Goal: Information Seeking & Learning: Learn about a topic

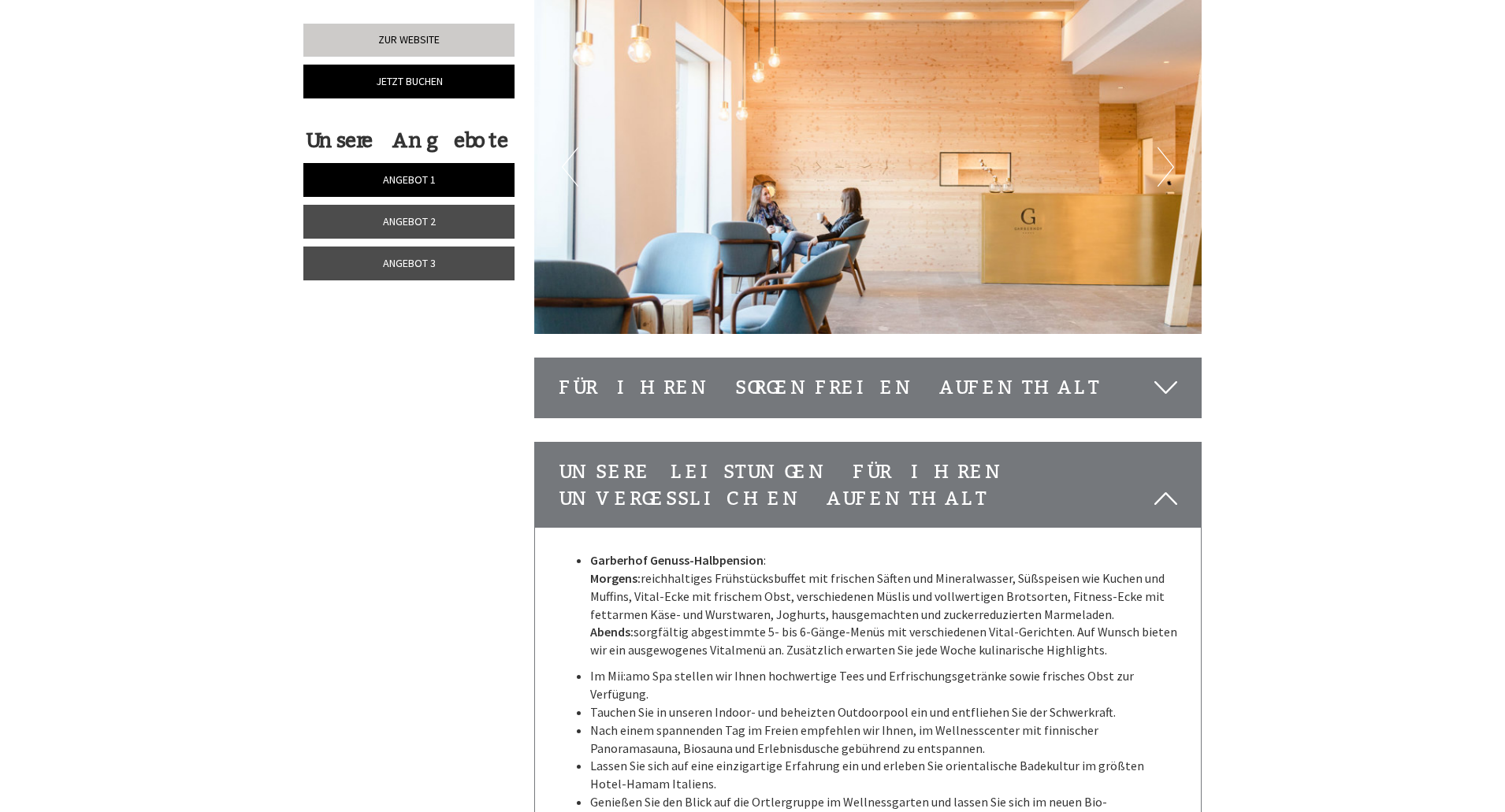
scroll to position [4491, 0]
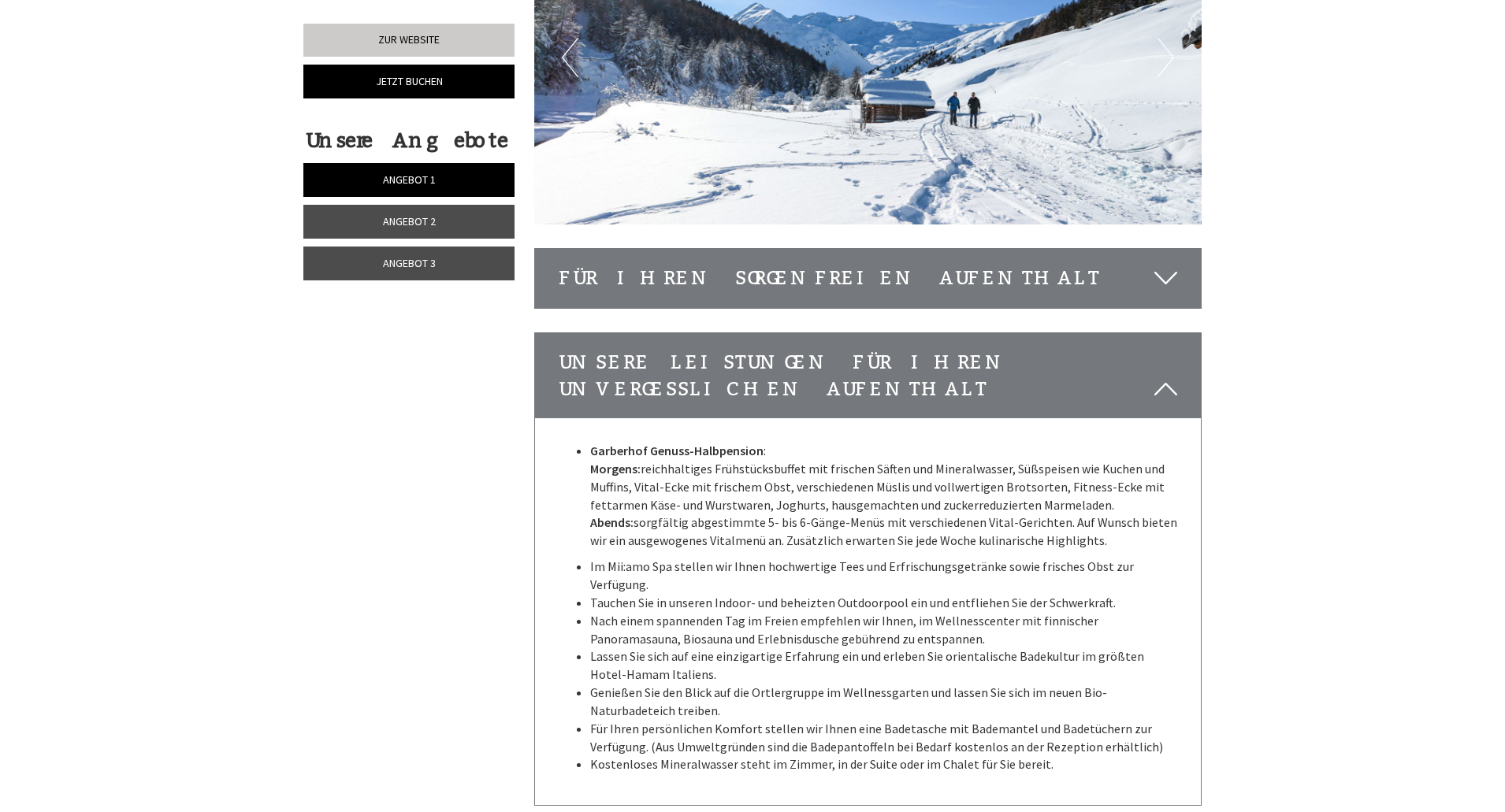
click at [1160, 265] on icon at bounding box center [1166, 278] width 23 height 27
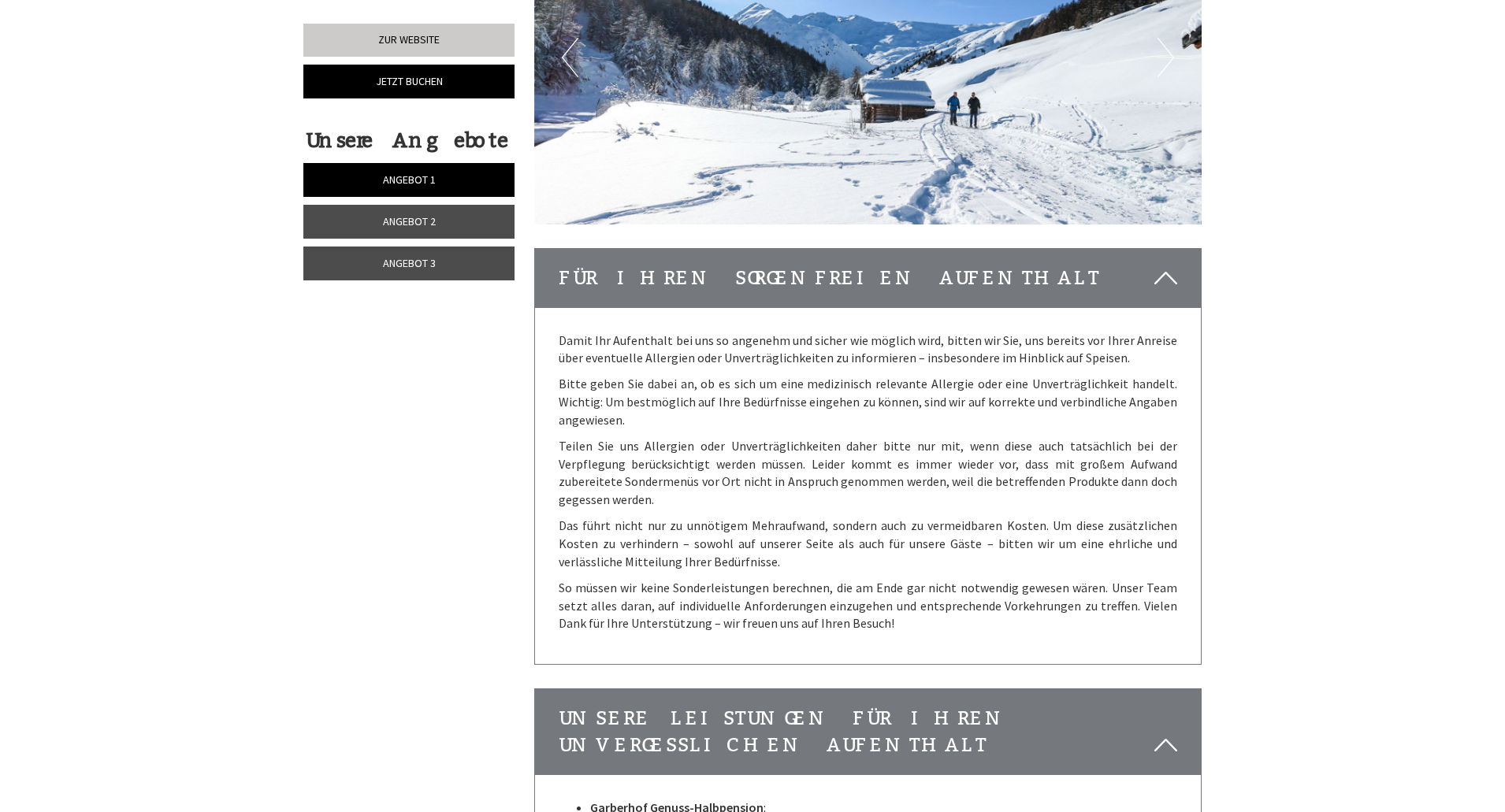
click at [1160, 265] on icon at bounding box center [1166, 278] width 23 height 27
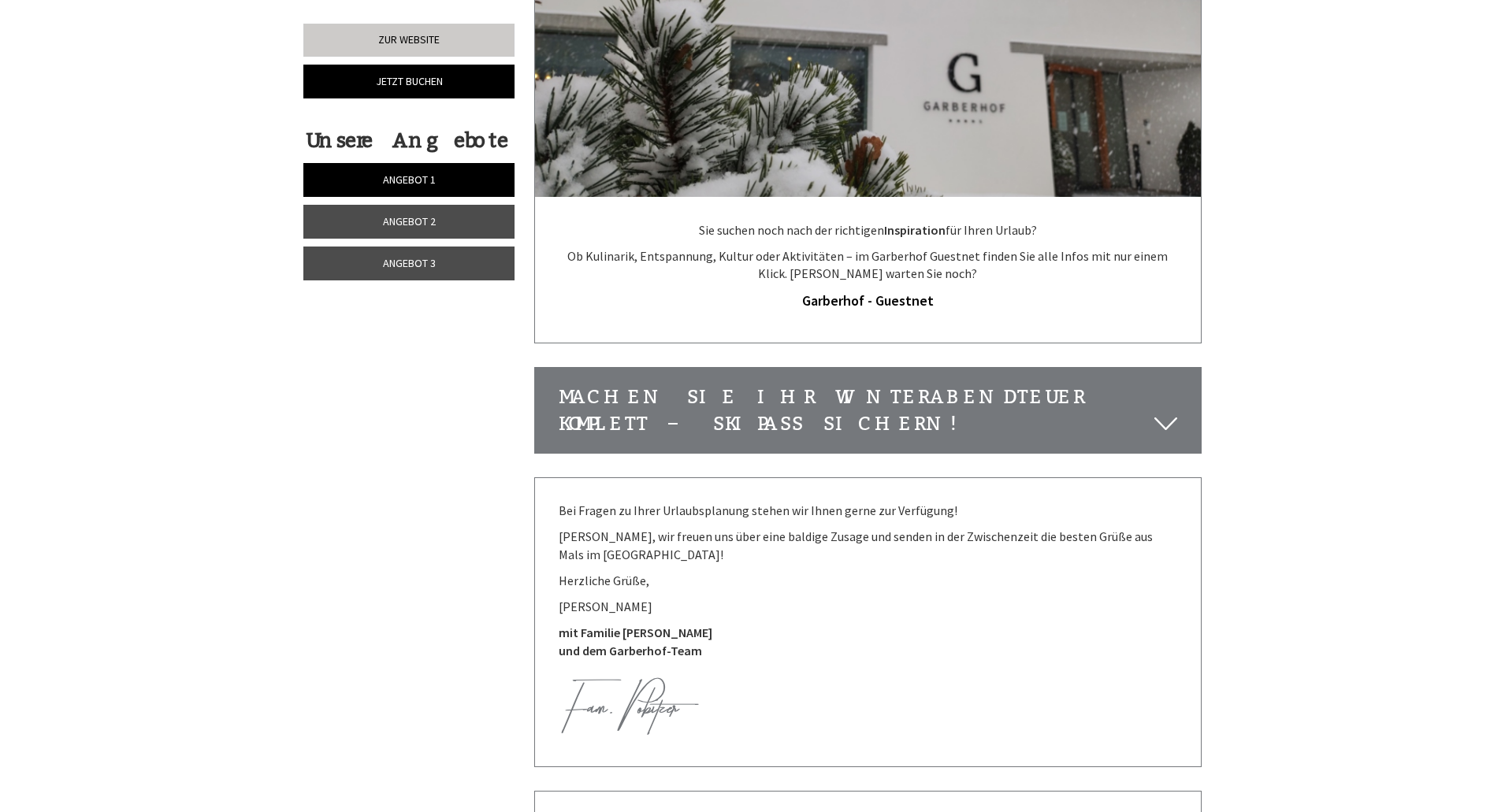
scroll to position [5831, 0]
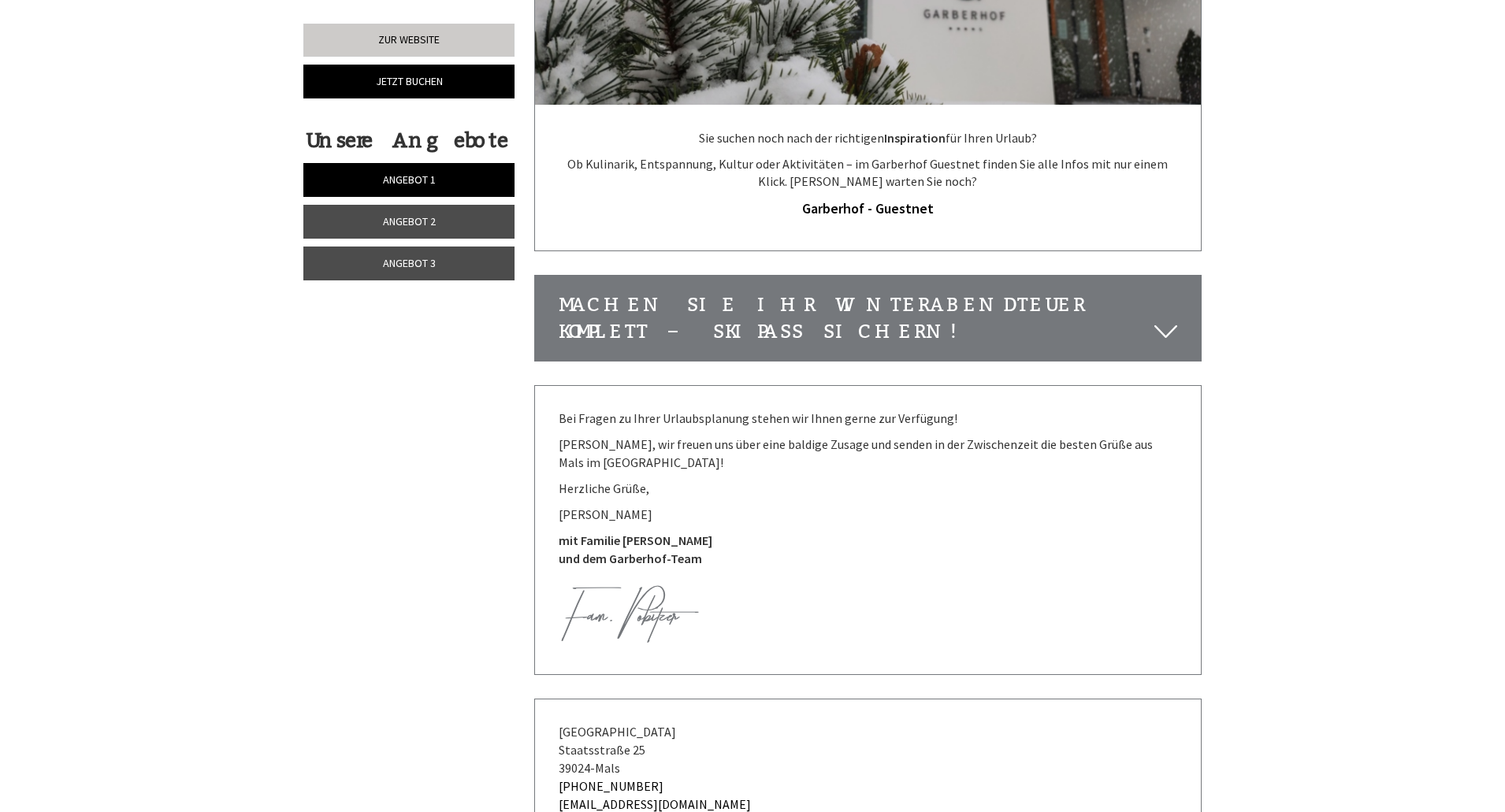
click at [1173, 319] on icon at bounding box center [1166, 332] width 23 height 27
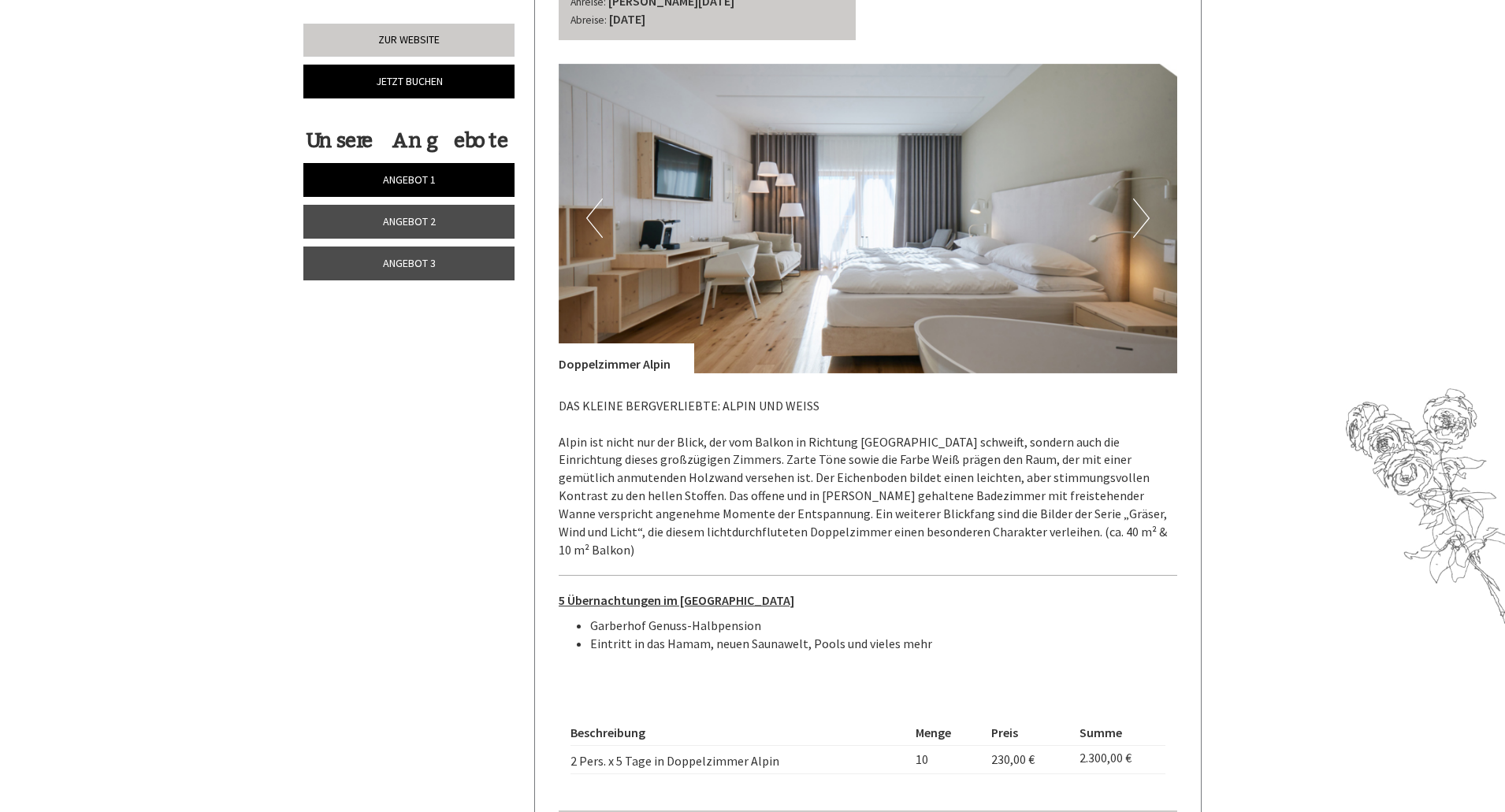
scroll to position [1970, 0]
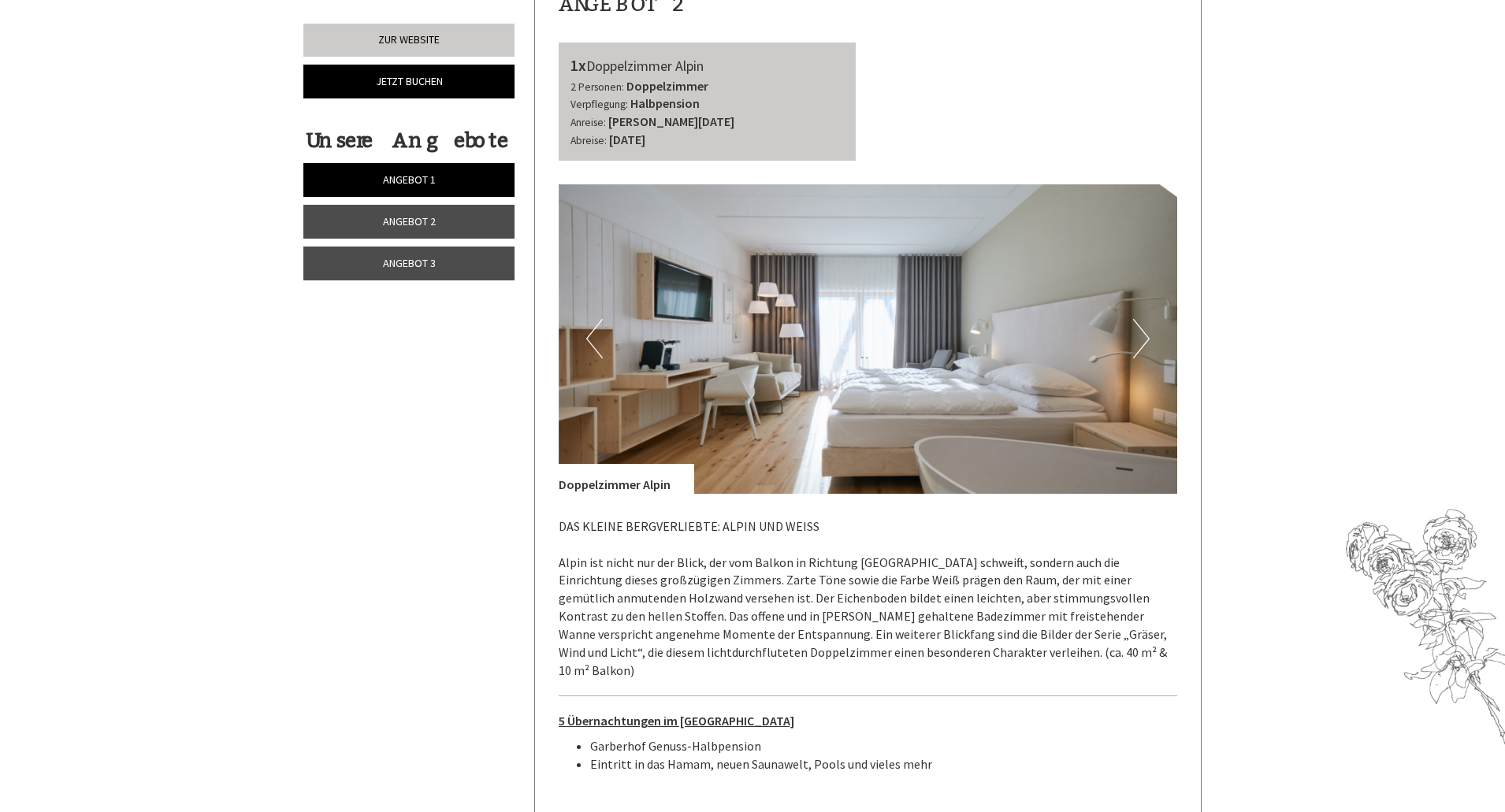
click at [1135, 341] on button "Next" at bounding box center [1140, 338] width 16 height 39
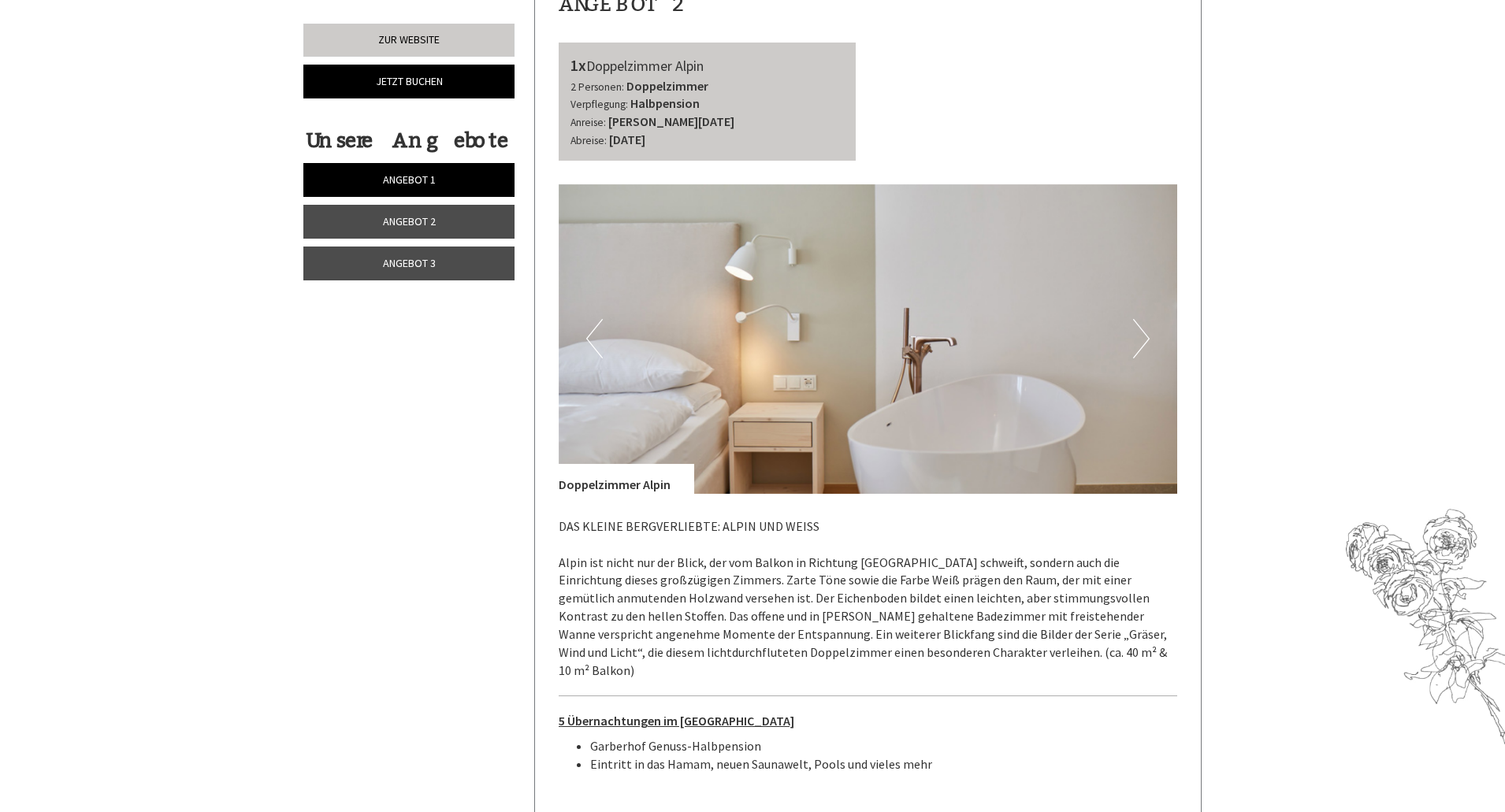
click at [1135, 341] on button "Next" at bounding box center [1140, 338] width 16 height 39
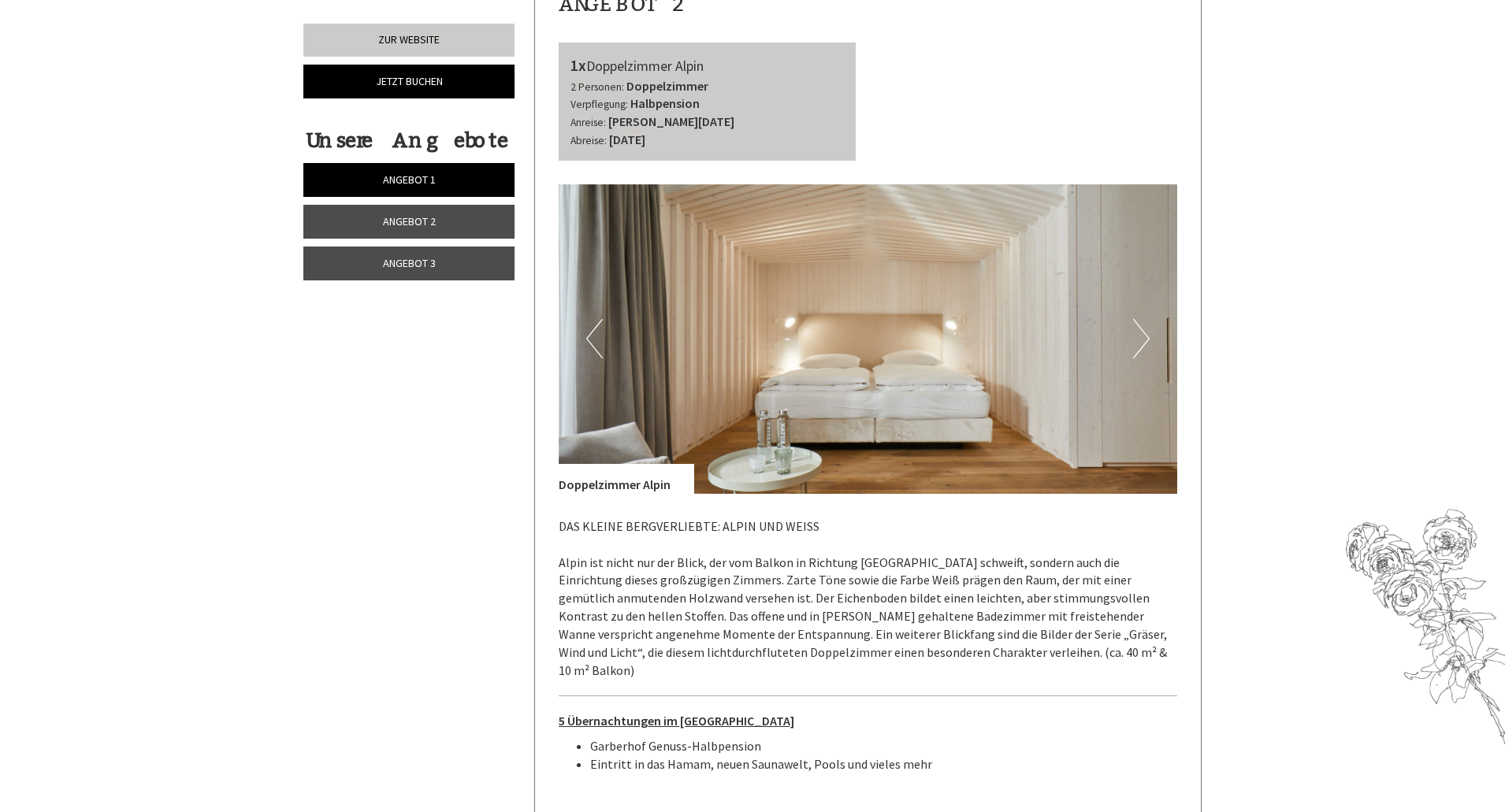
click at [1135, 341] on button "Next" at bounding box center [1140, 338] width 16 height 39
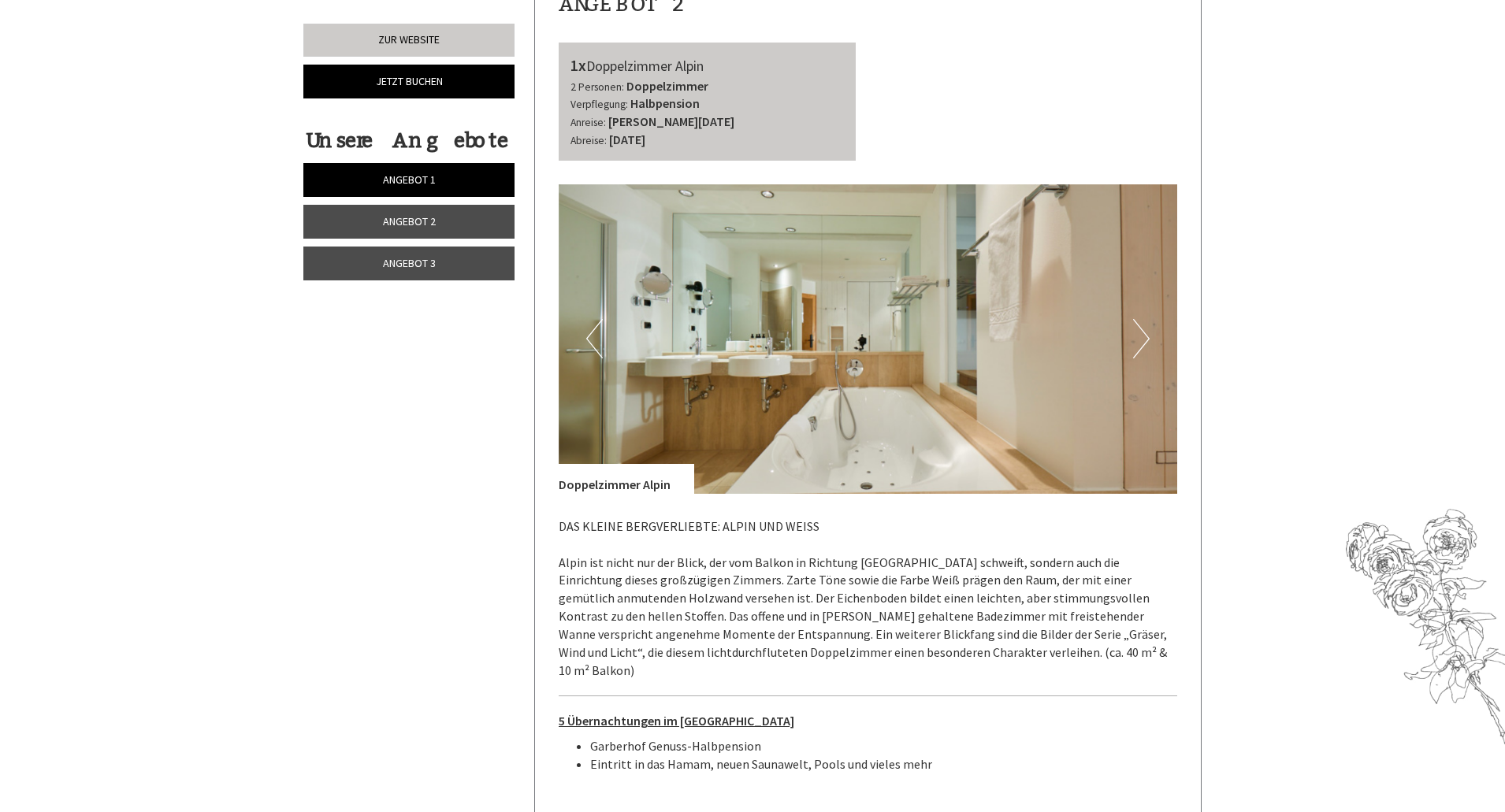
click at [585, 330] on img at bounding box center [868, 339] width 619 height 310
click at [588, 332] on button "Previous" at bounding box center [594, 338] width 16 height 39
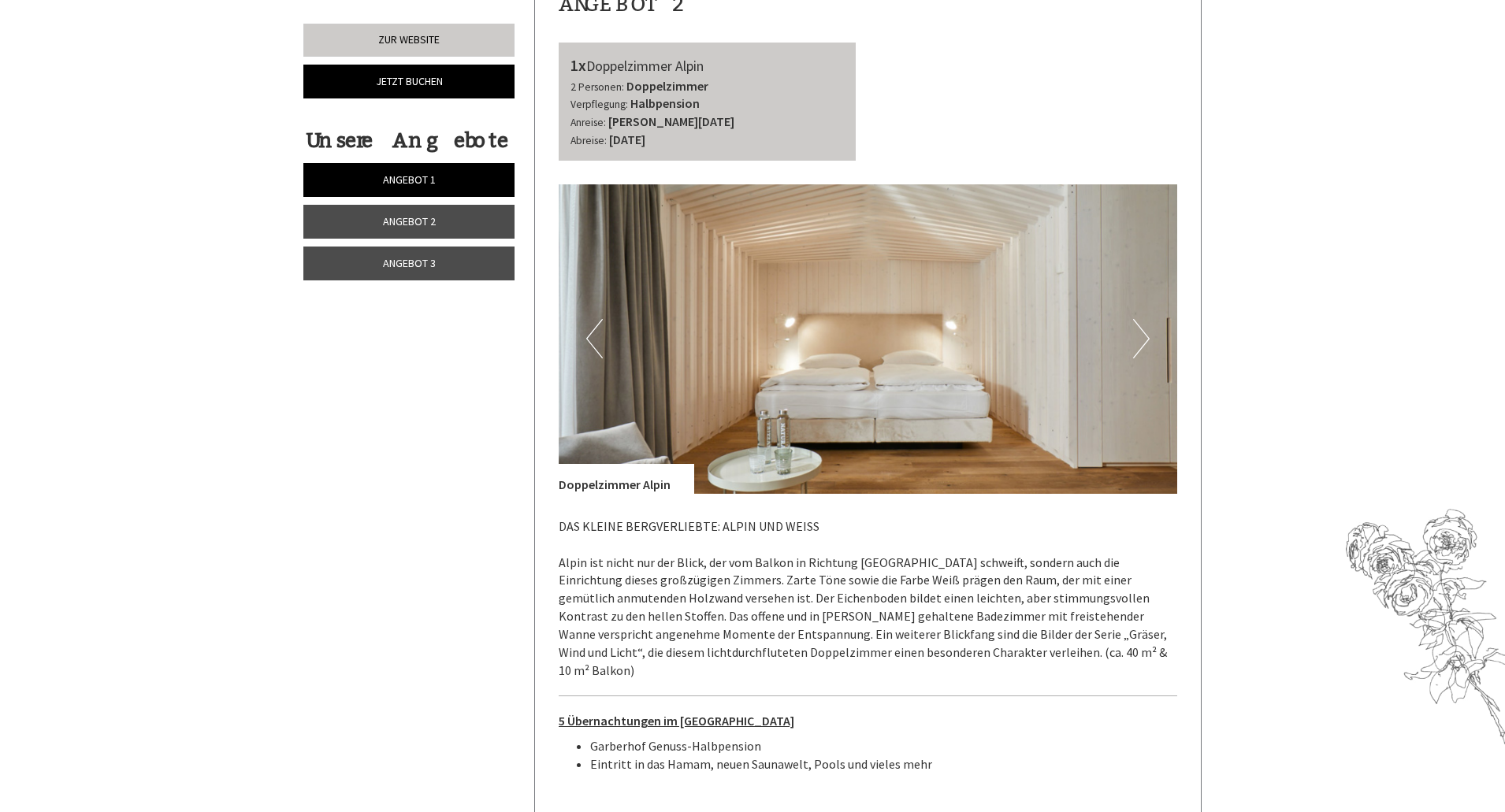
click at [1146, 335] on button "Next" at bounding box center [1140, 338] width 16 height 39
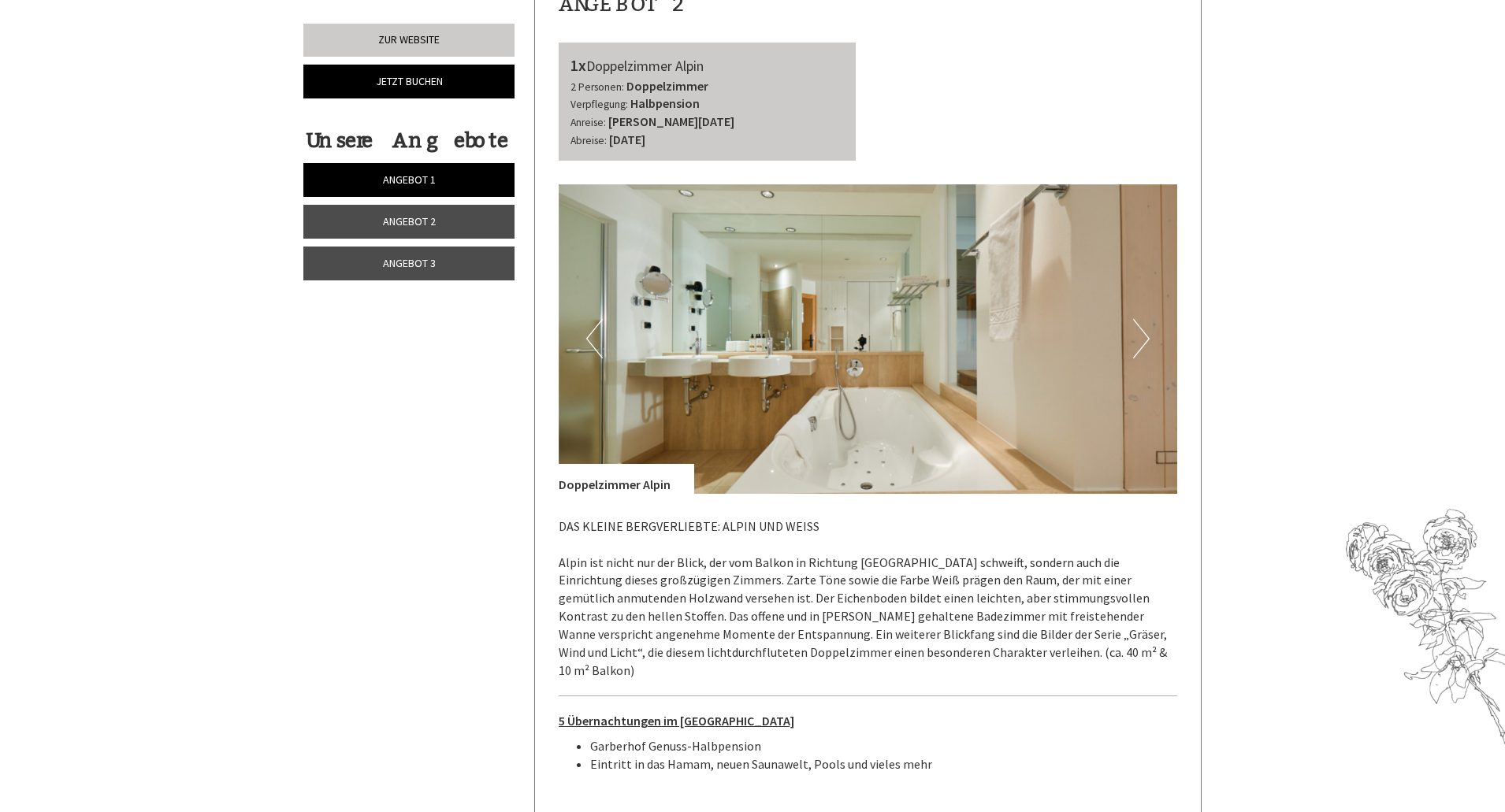
click at [1146, 335] on button "Next" at bounding box center [1140, 338] width 16 height 39
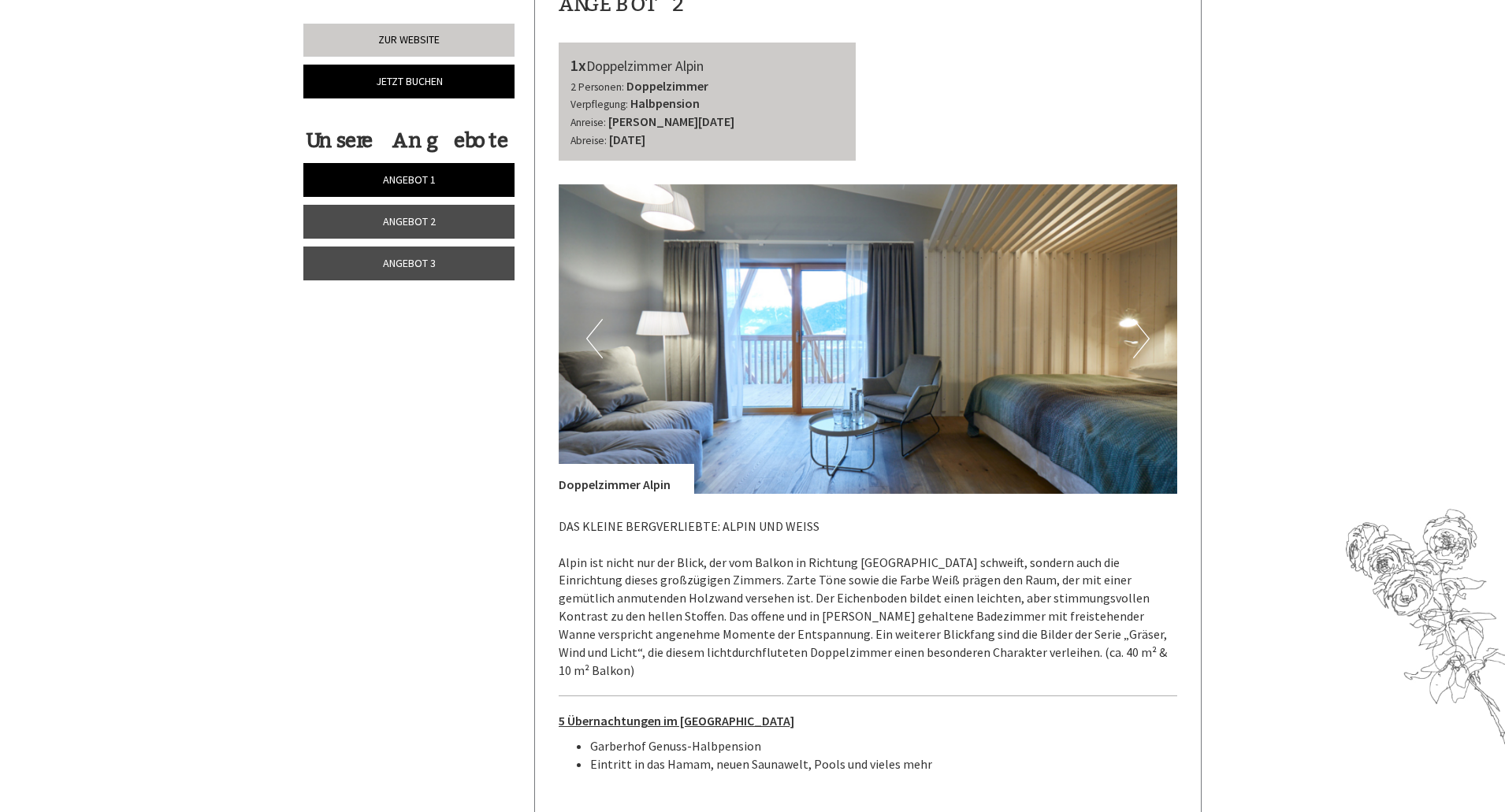
click at [1146, 336] on button "Next" at bounding box center [1140, 338] width 16 height 39
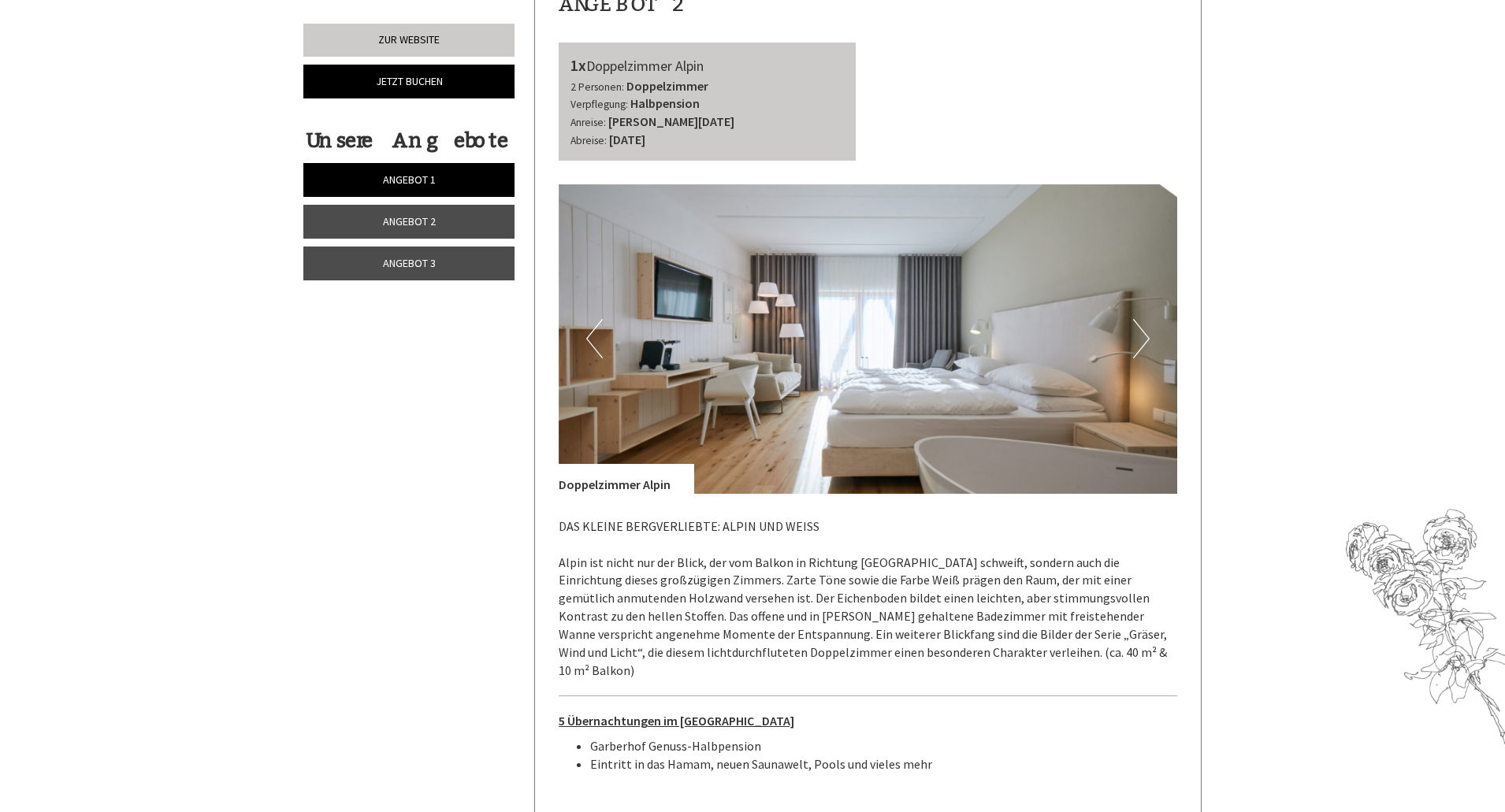
click at [1146, 336] on button "Next" at bounding box center [1140, 338] width 16 height 39
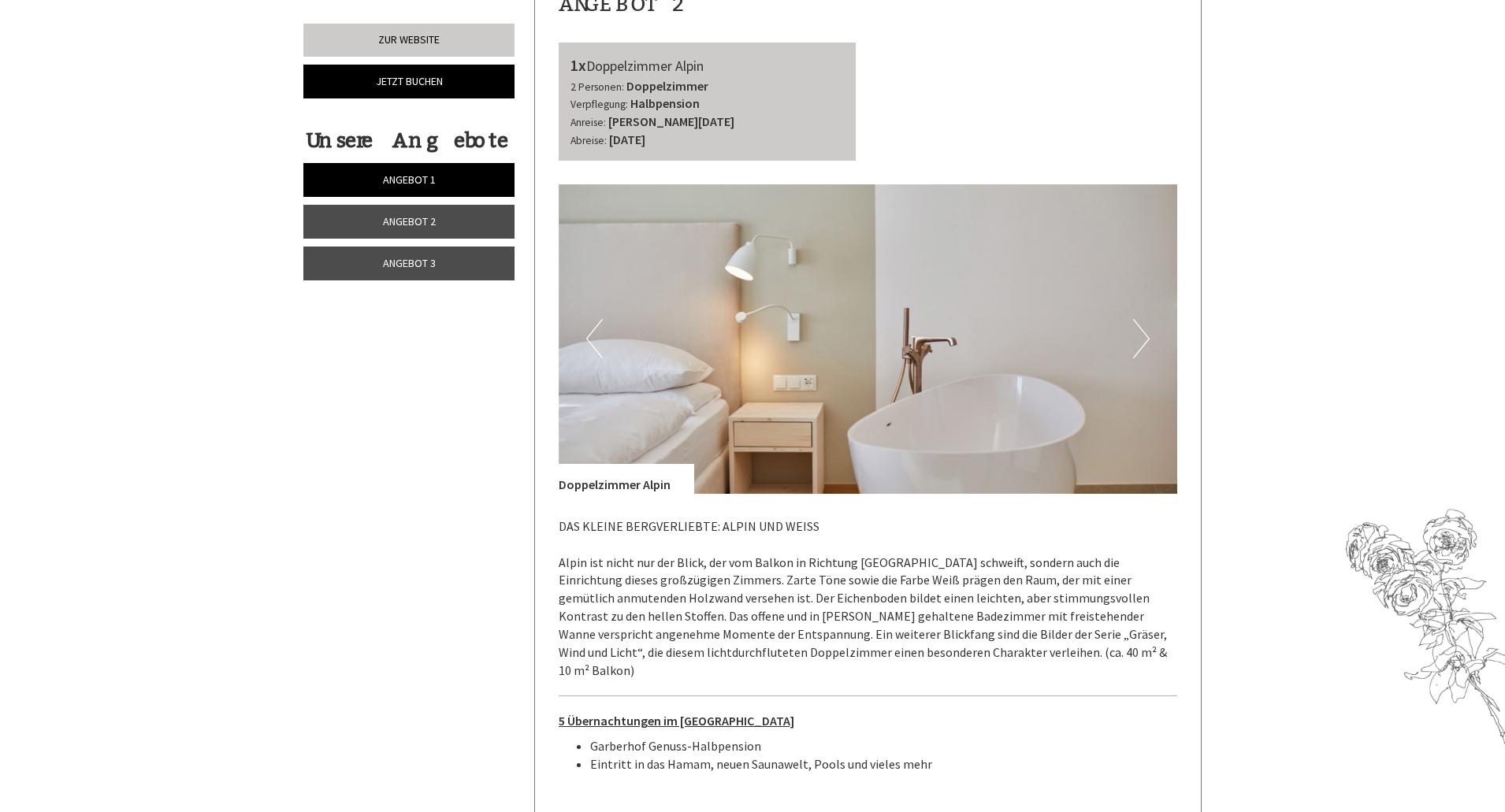
click at [1146, 336] on button "Next" at bounding box center [1140, 338] width 16 height 39
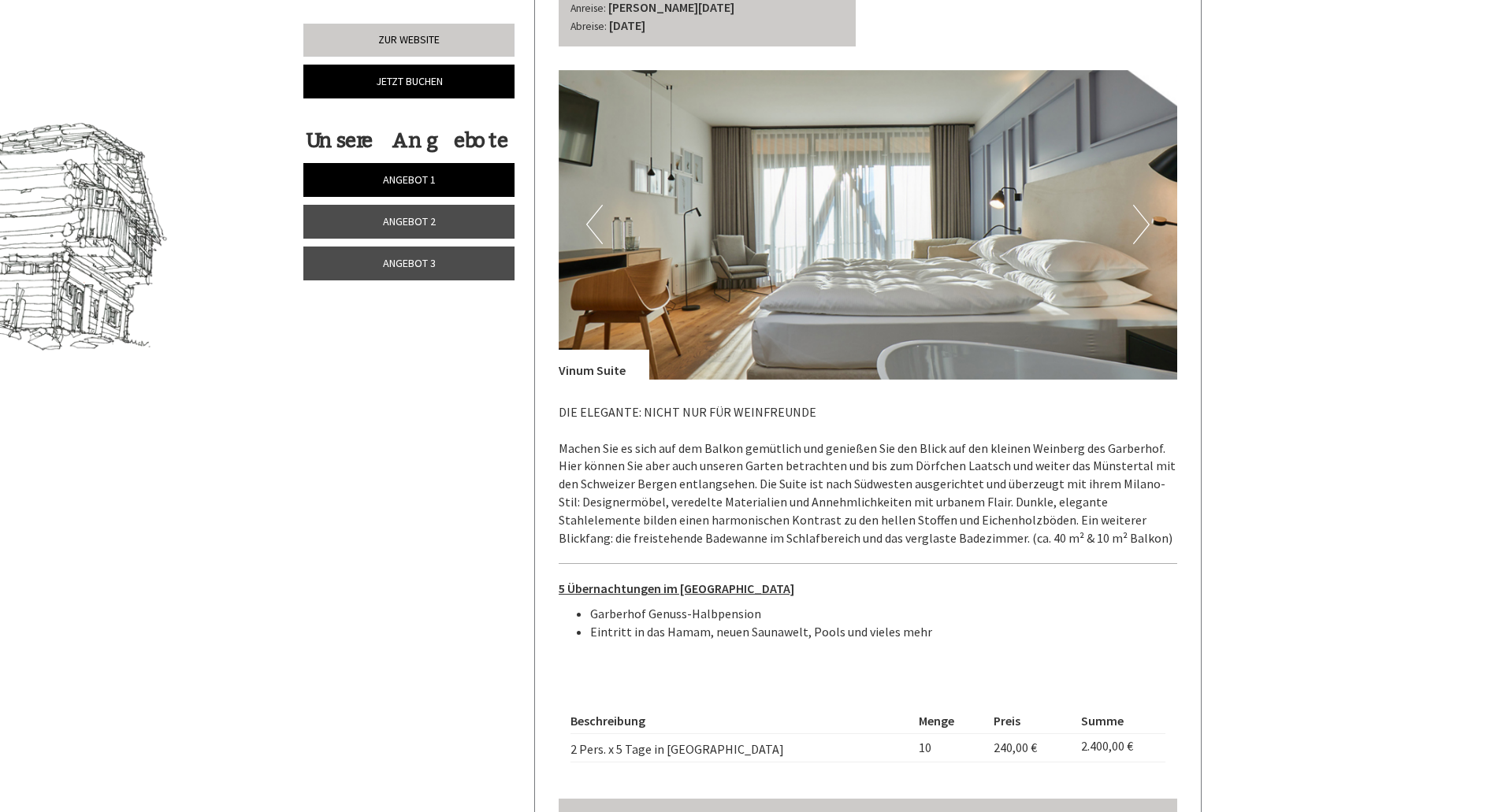
scroll to position [1024, 0]
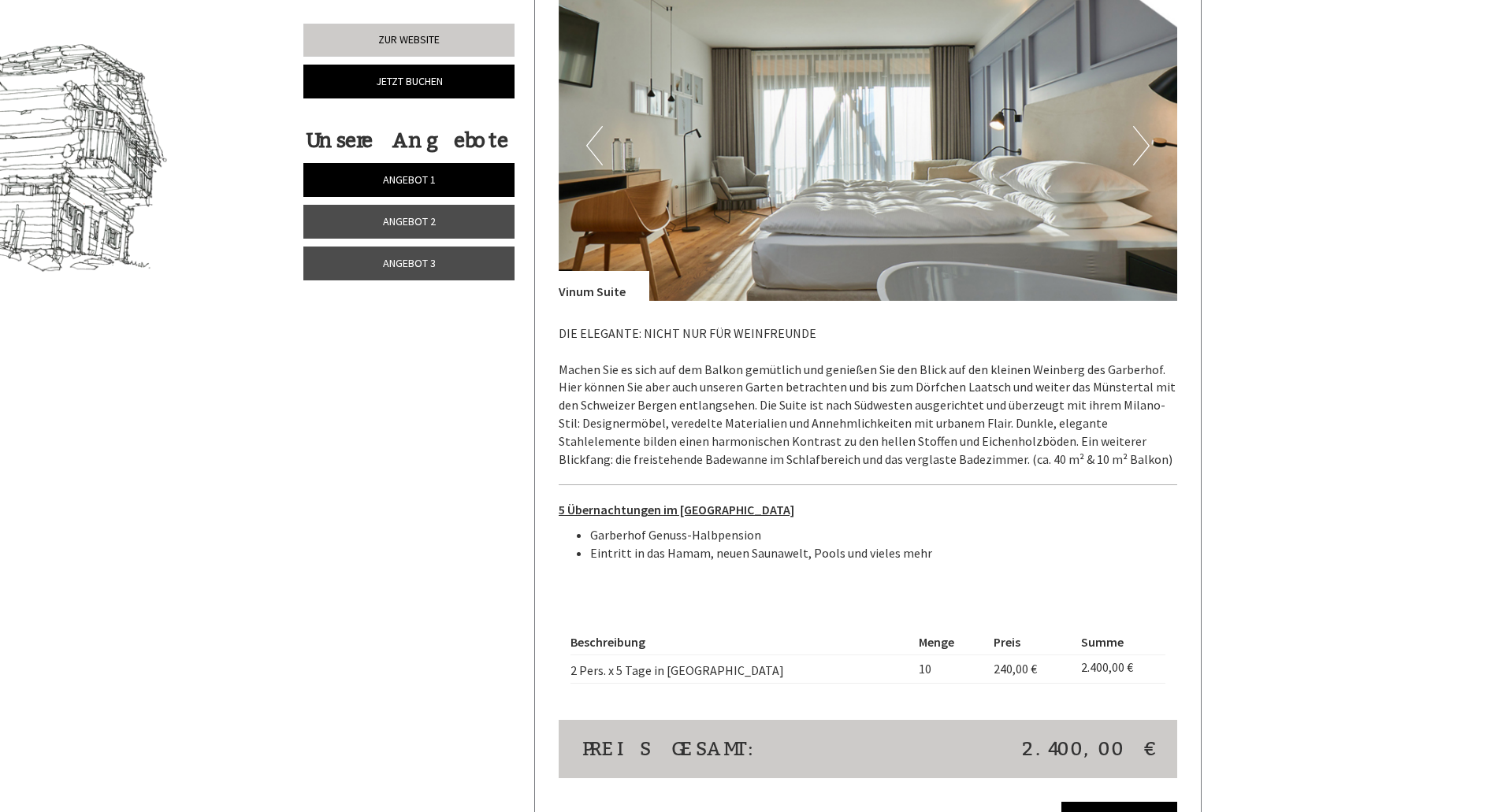
click at [1144, 144] on button "Next" at bounding box center [1140, 145] width 16 height 39
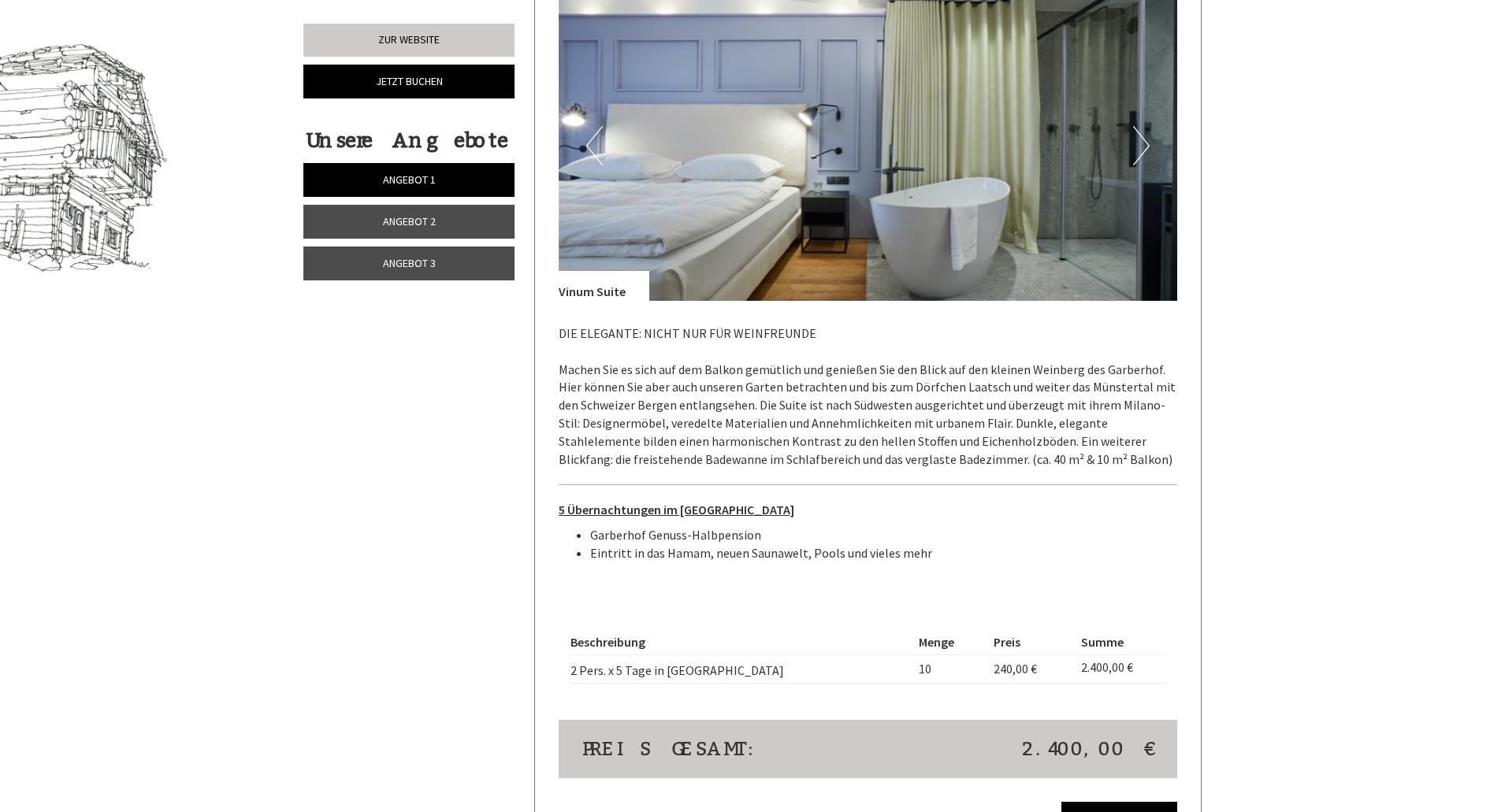
click at [1144, 144] on button "Next" at bounding box center [1140, 145] width 16 height 39
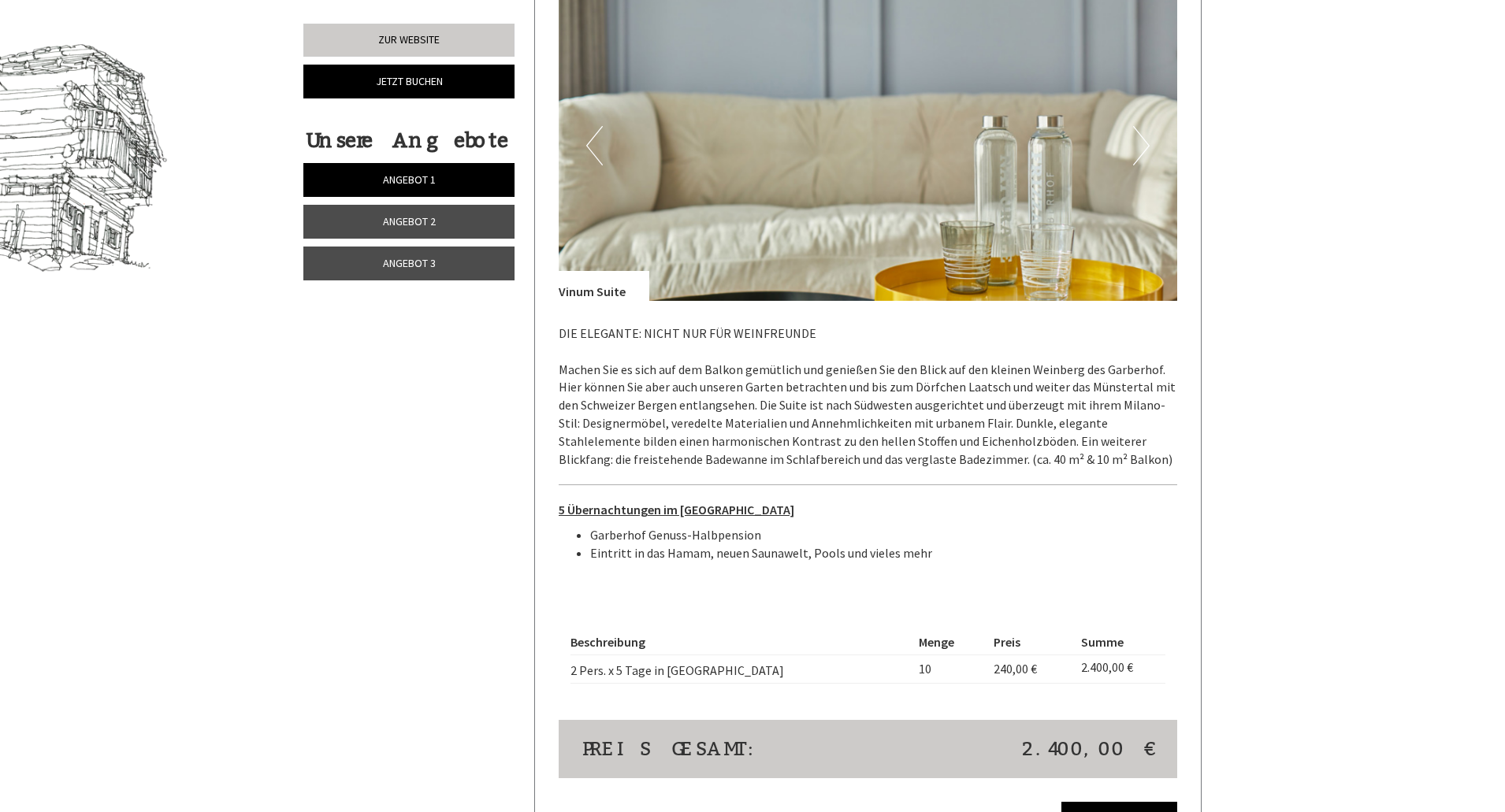
click at [1144, 144] on button "Next" at bounding box center [1140, 145] width 16 height 39
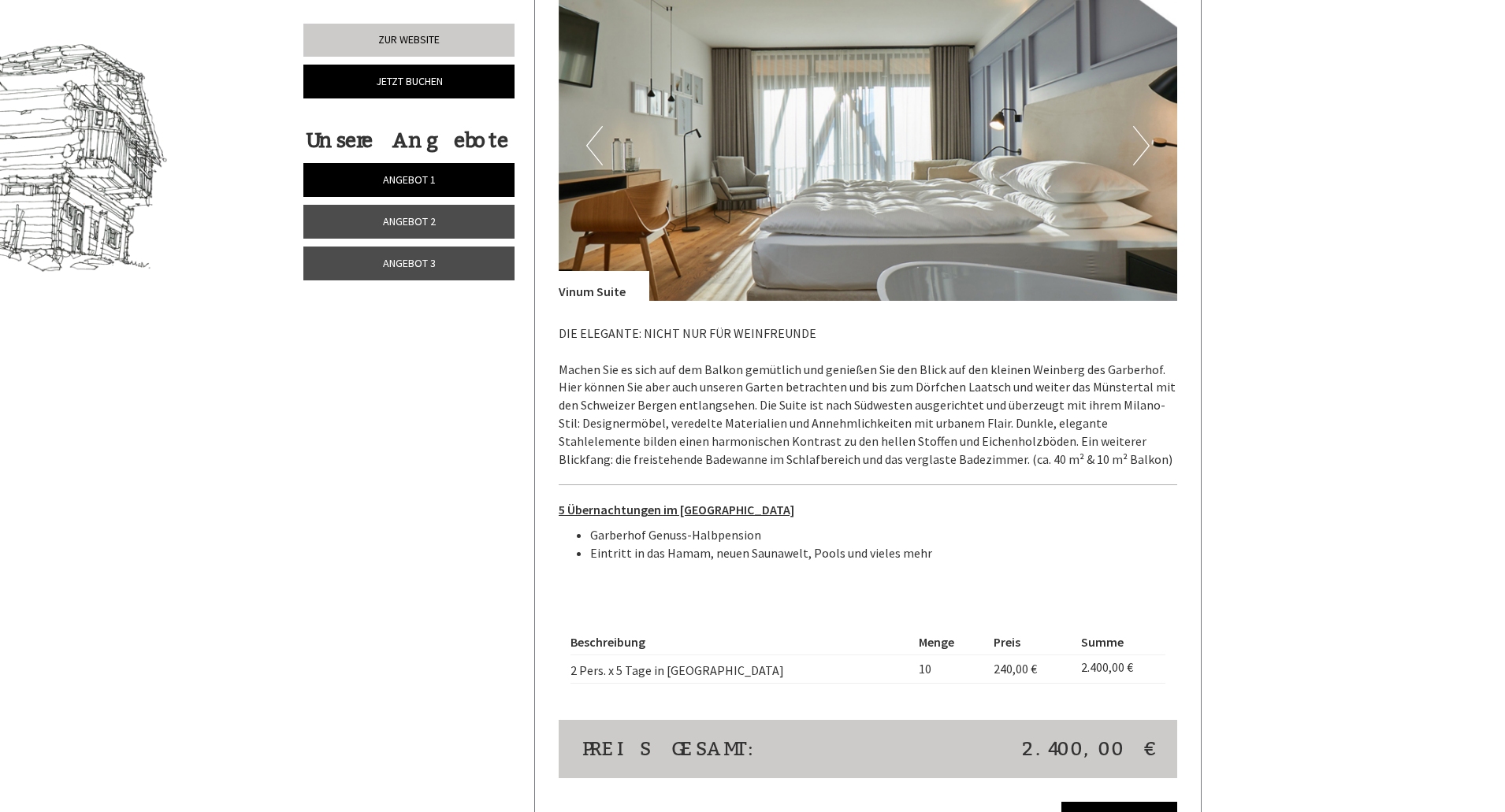
click at [1144, 144] on button "Next" at bounding box center [1140, 145] width 16 height 39
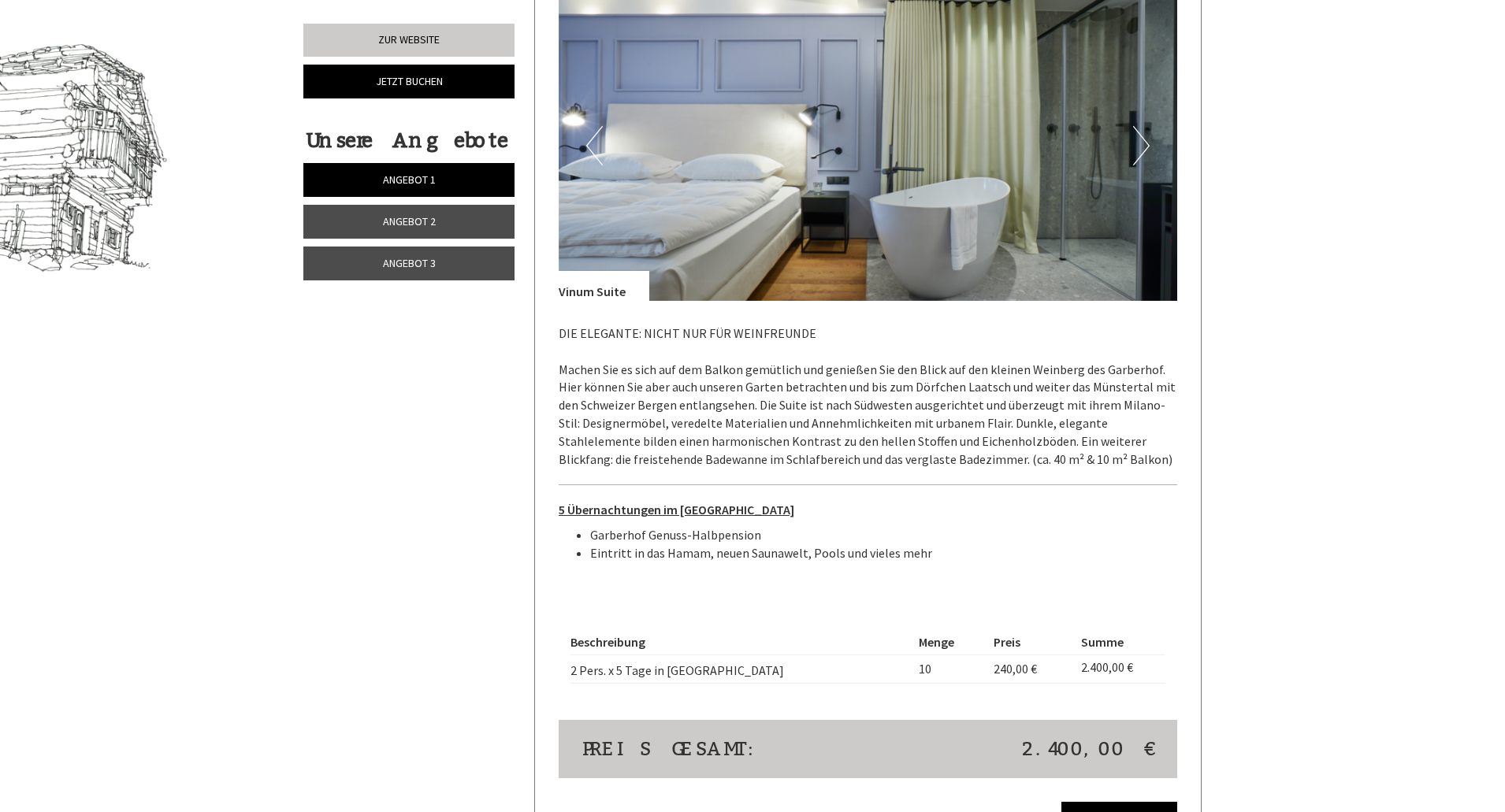
click at [1144, 144] on button "Next" at bounding box center [1140, 145] width 16 height 39
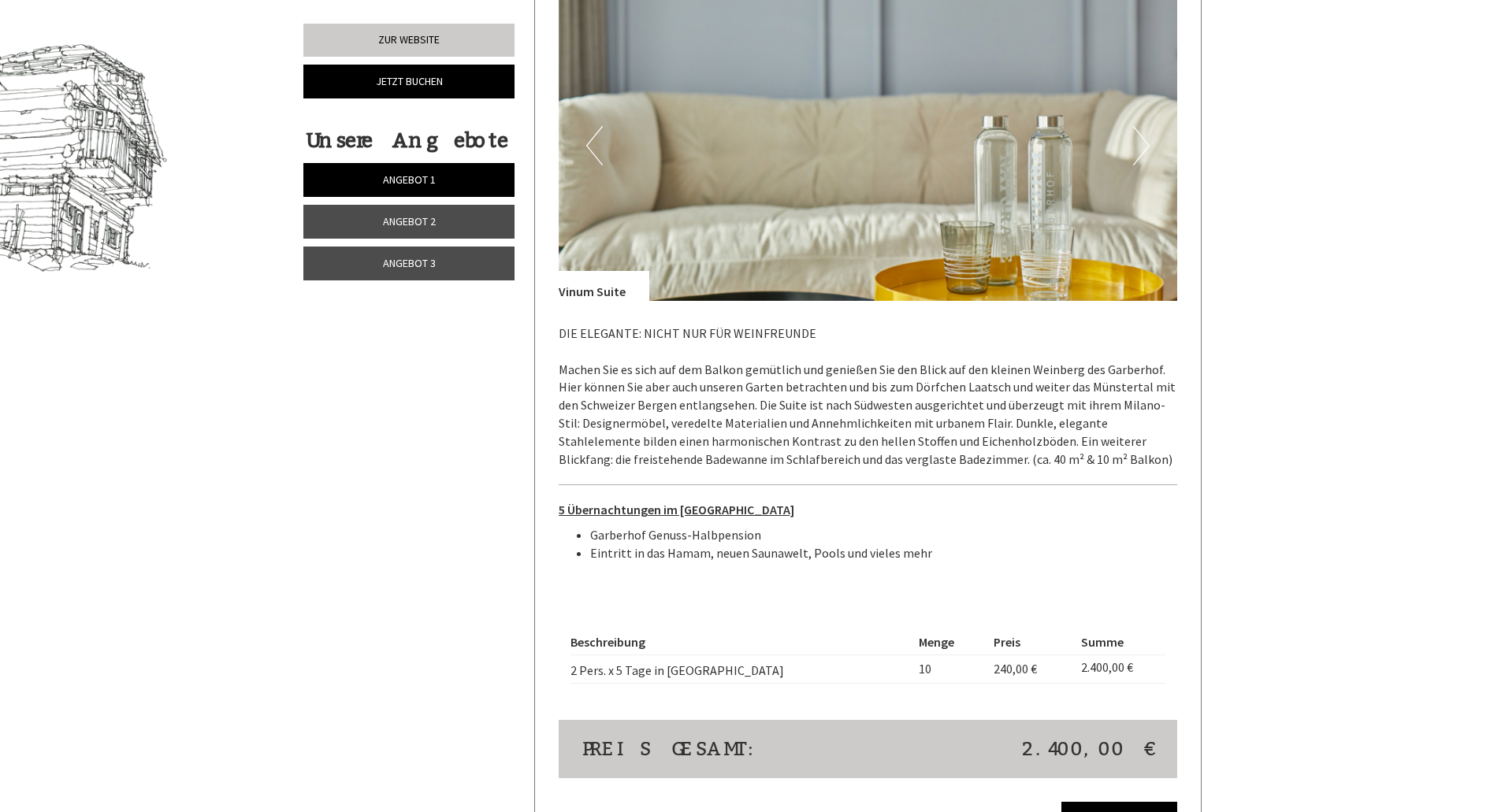
click at [1144, 144] on button "Next" at bounding box center [1140, 145] width 16 height 39
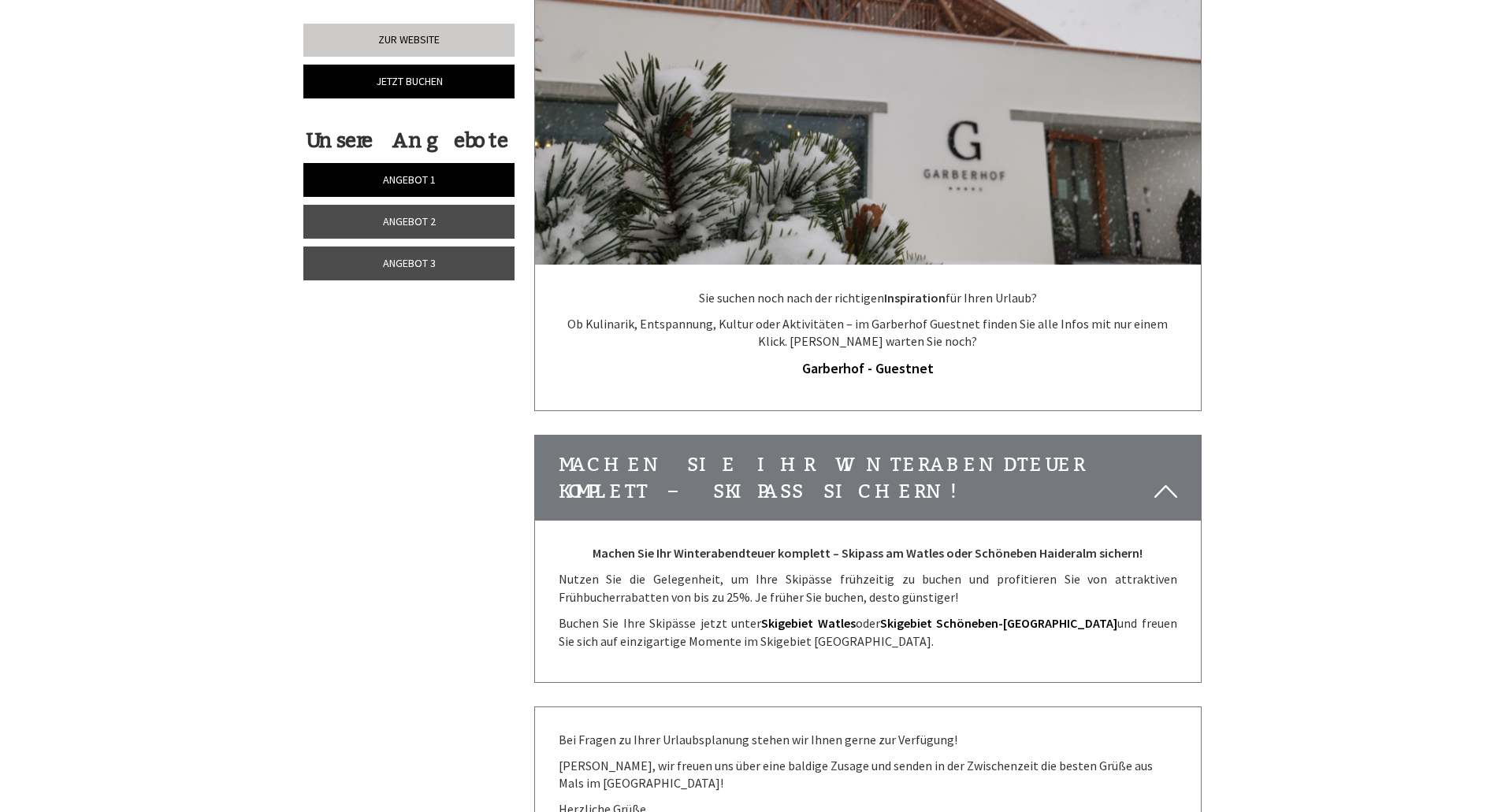
scroll to position [5660, 0]
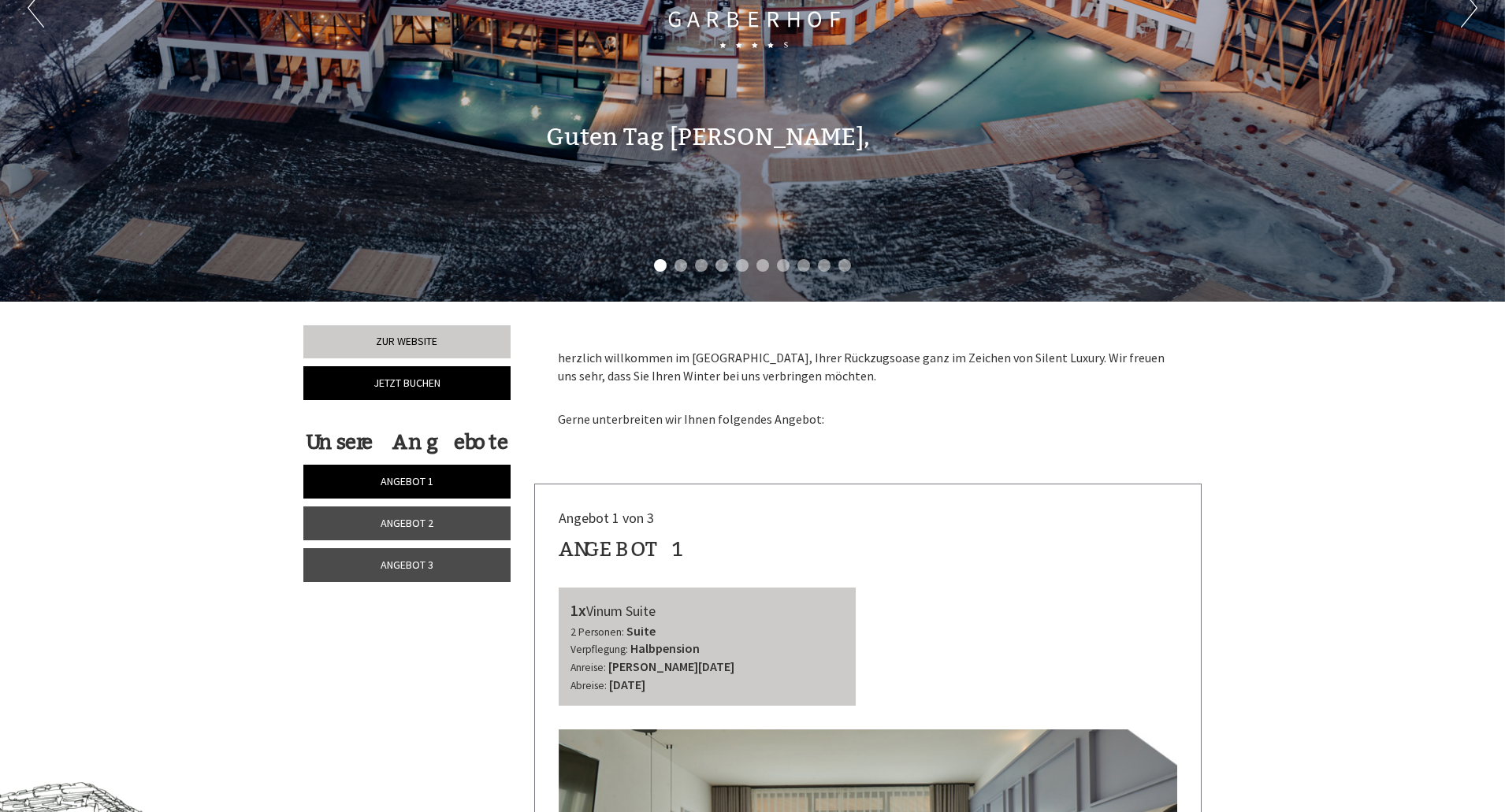
scroll to position [315, 0]
